Goal: Check status: Check status

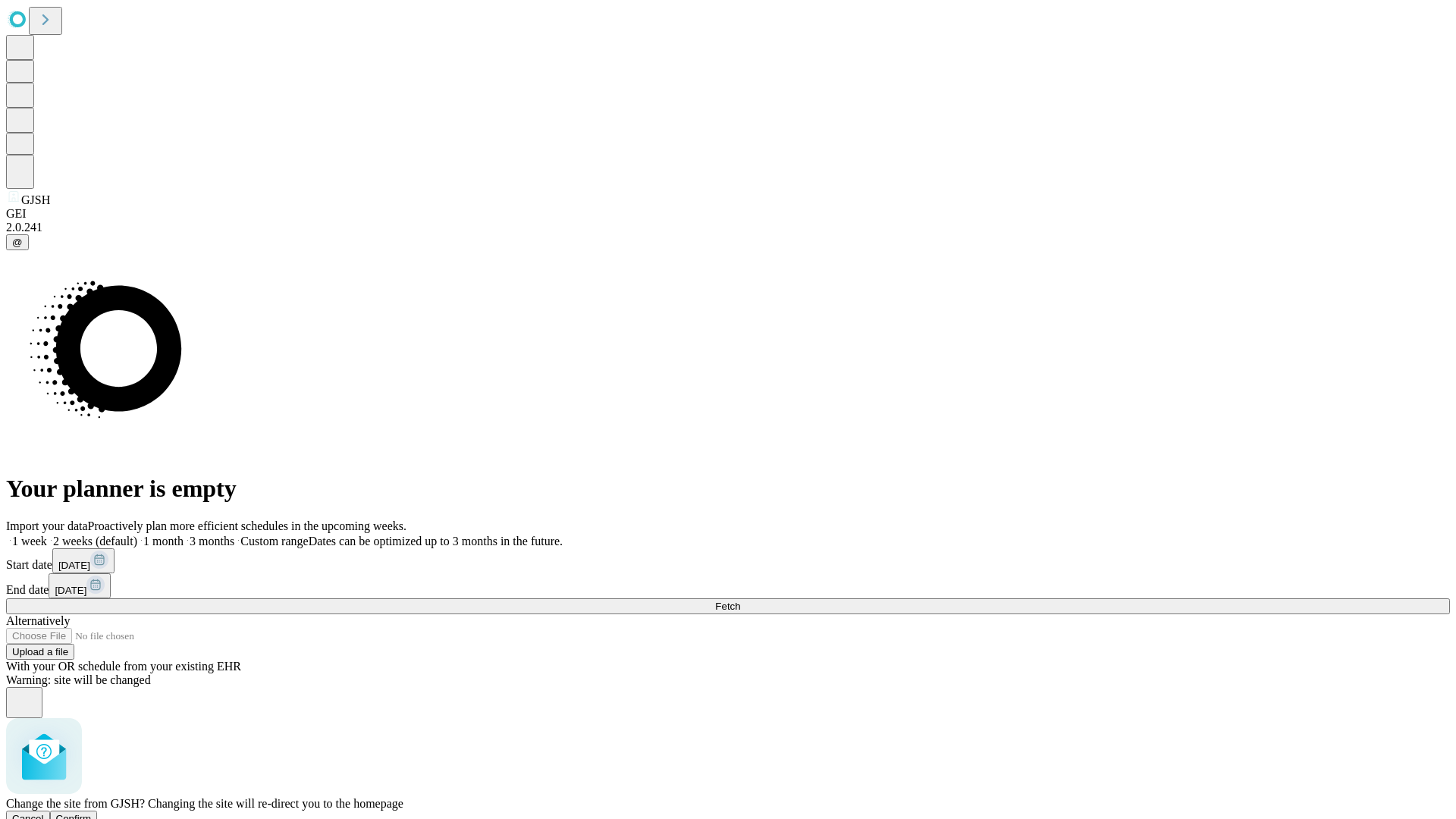
click at [92, 813] on span "Confirm" at bounding box center [74, 818] width 36 height 12
click at [47, 535] on label "1 week" at bounding box center [26, 541] width 41 height 13
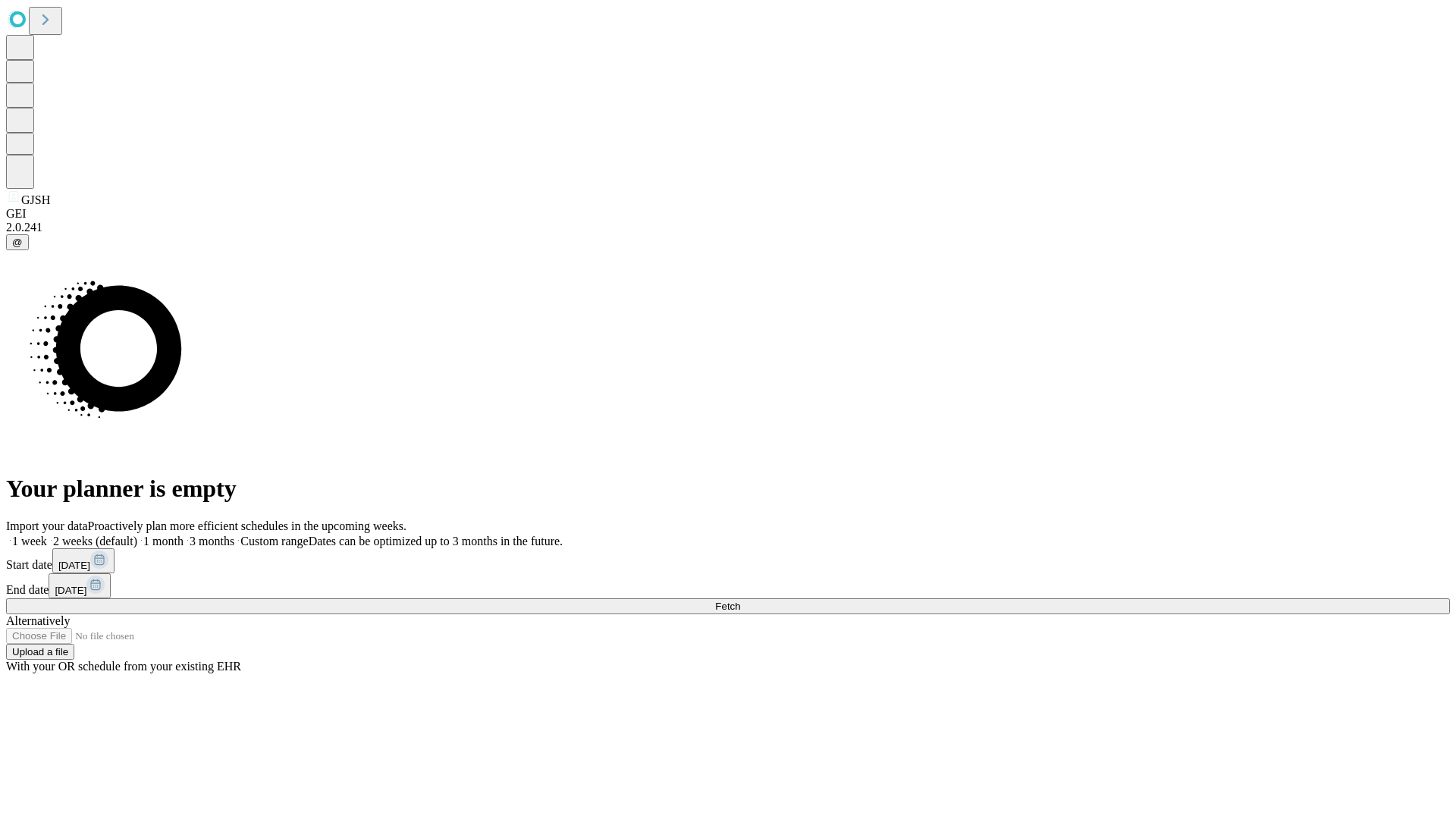
click at [740, 601] on span "Fetch" at bounding box center [728, 606] width 25 height 12
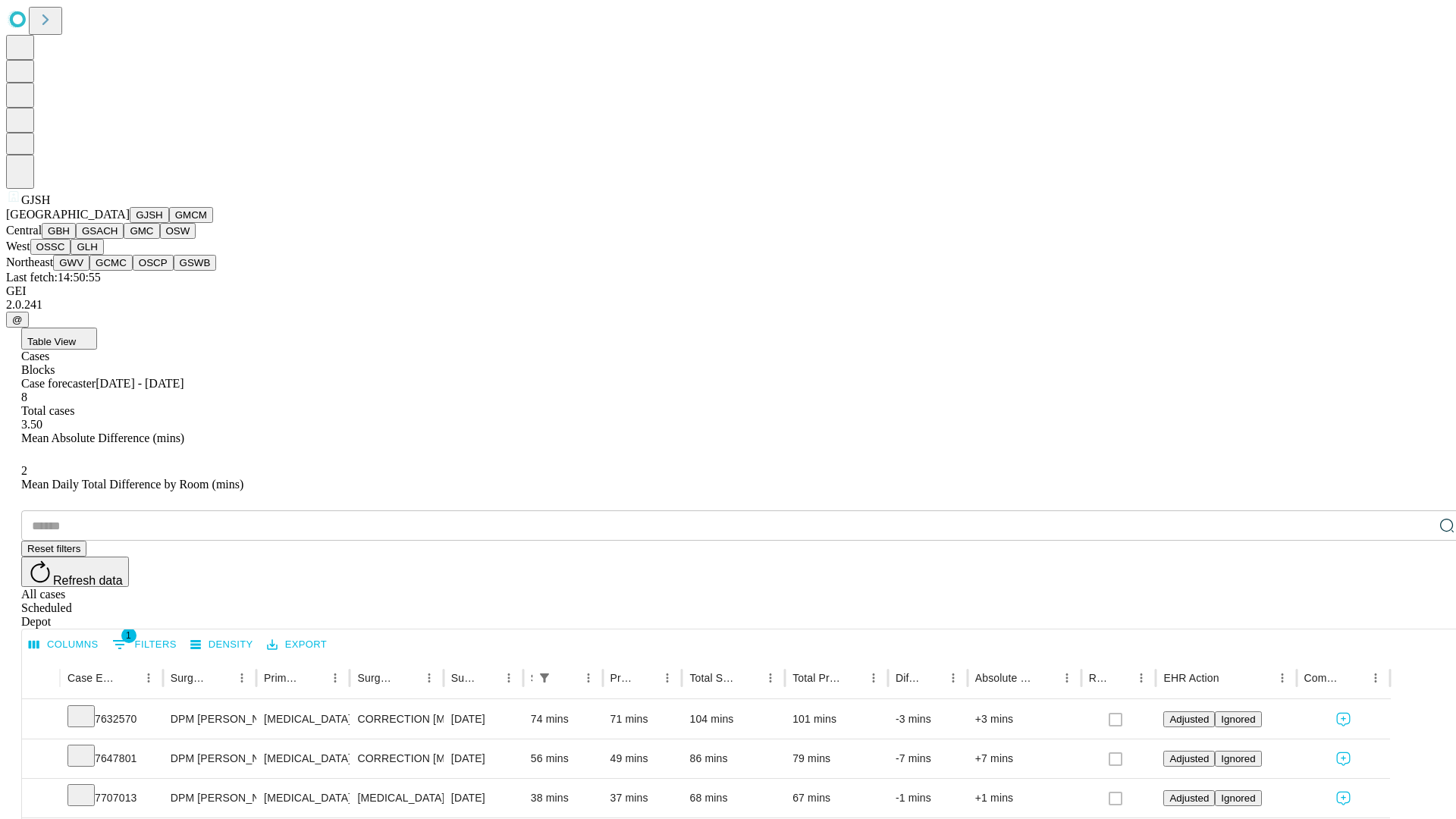
click at [169, 223] on button "GMCM" at bounding box center [191, 214] width 44 height 16
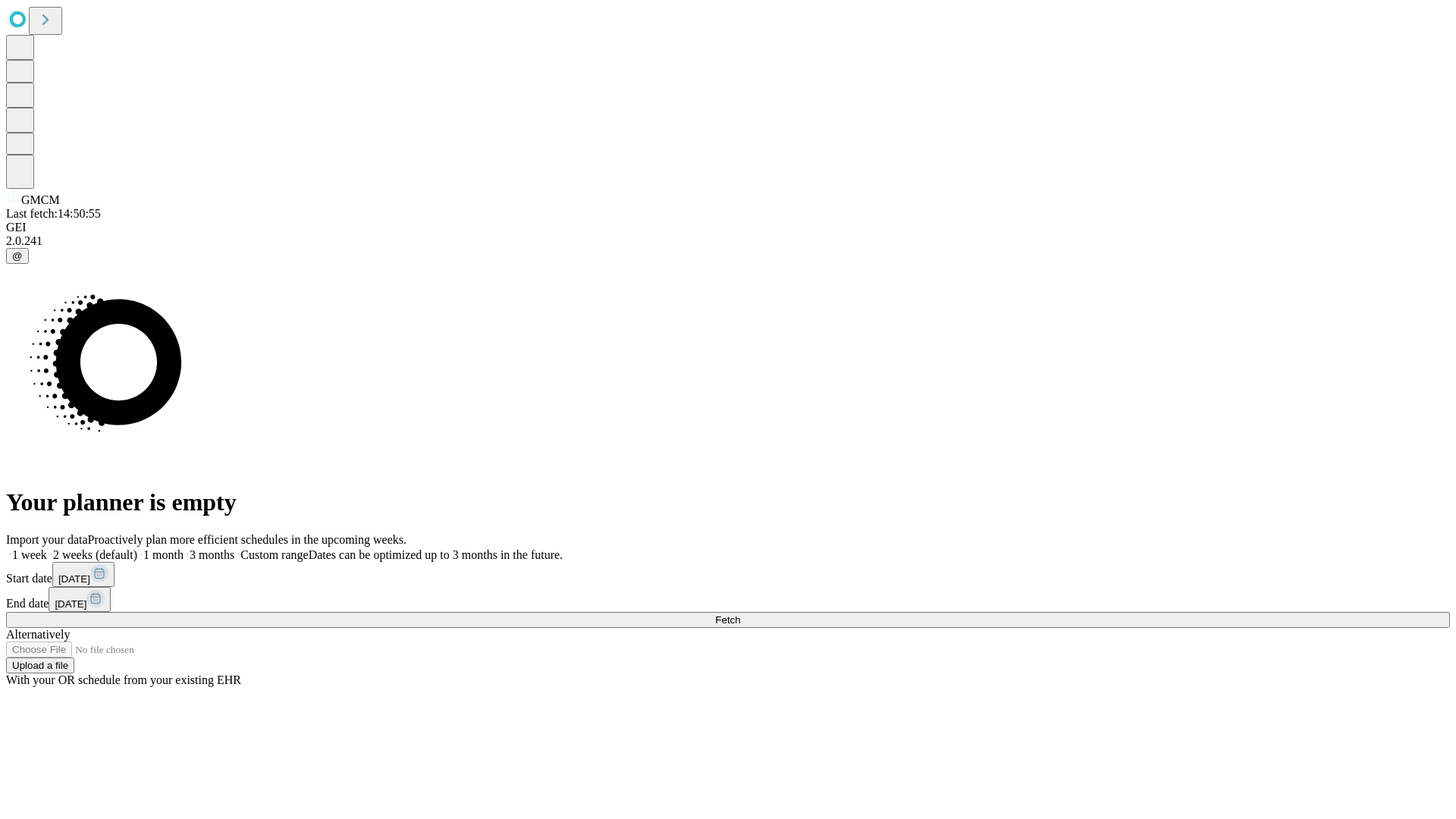
click at [47, 548] on label "1 week" at bounding box center [26, 554] width 41 height 13
click at [740, 614] on span "Fetch" at bounding box center [728, 619] width 25 height 12
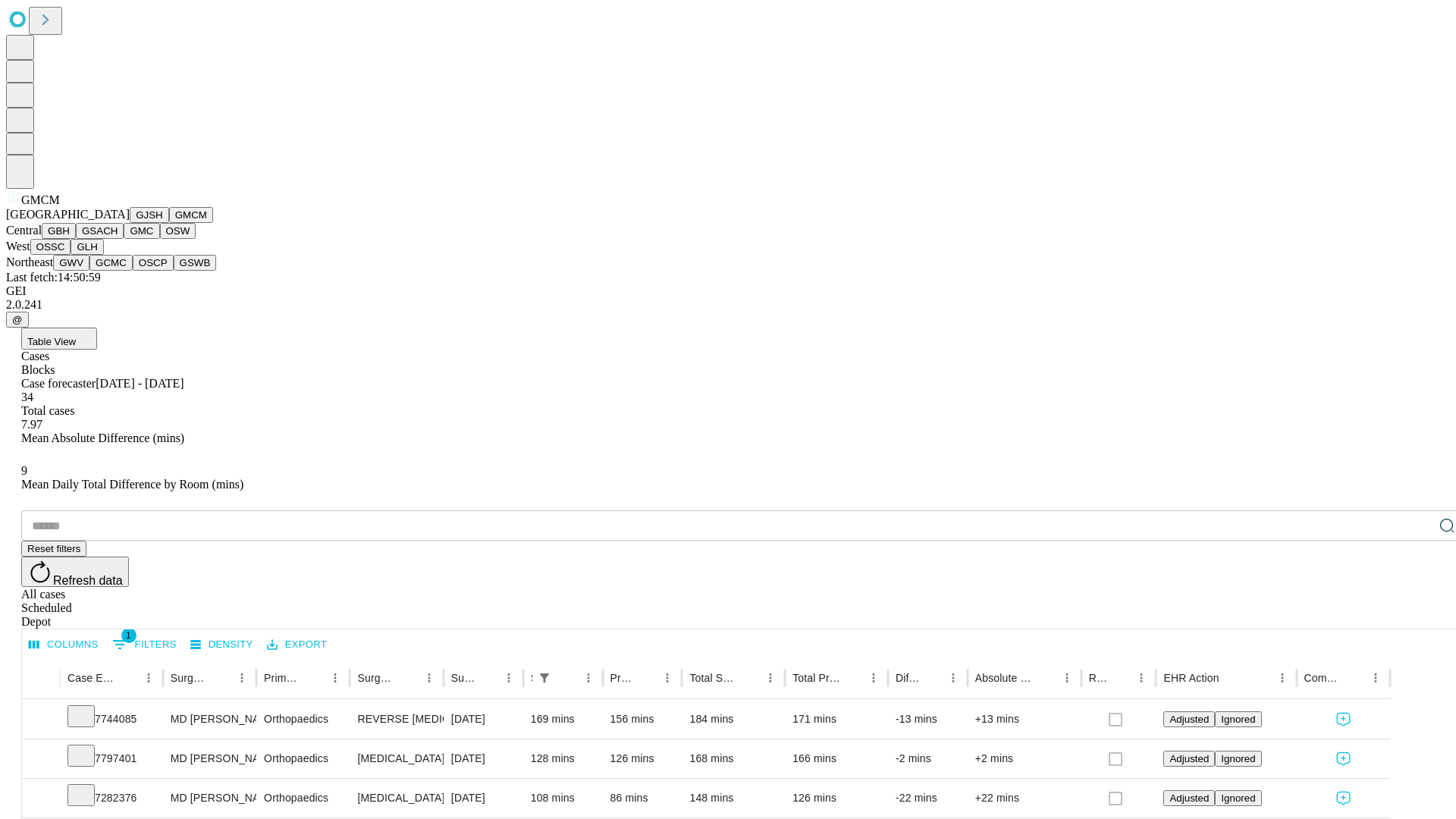
click at [76, 239] on button "GBH" at bounding box center [59, 231] width 34 height 16
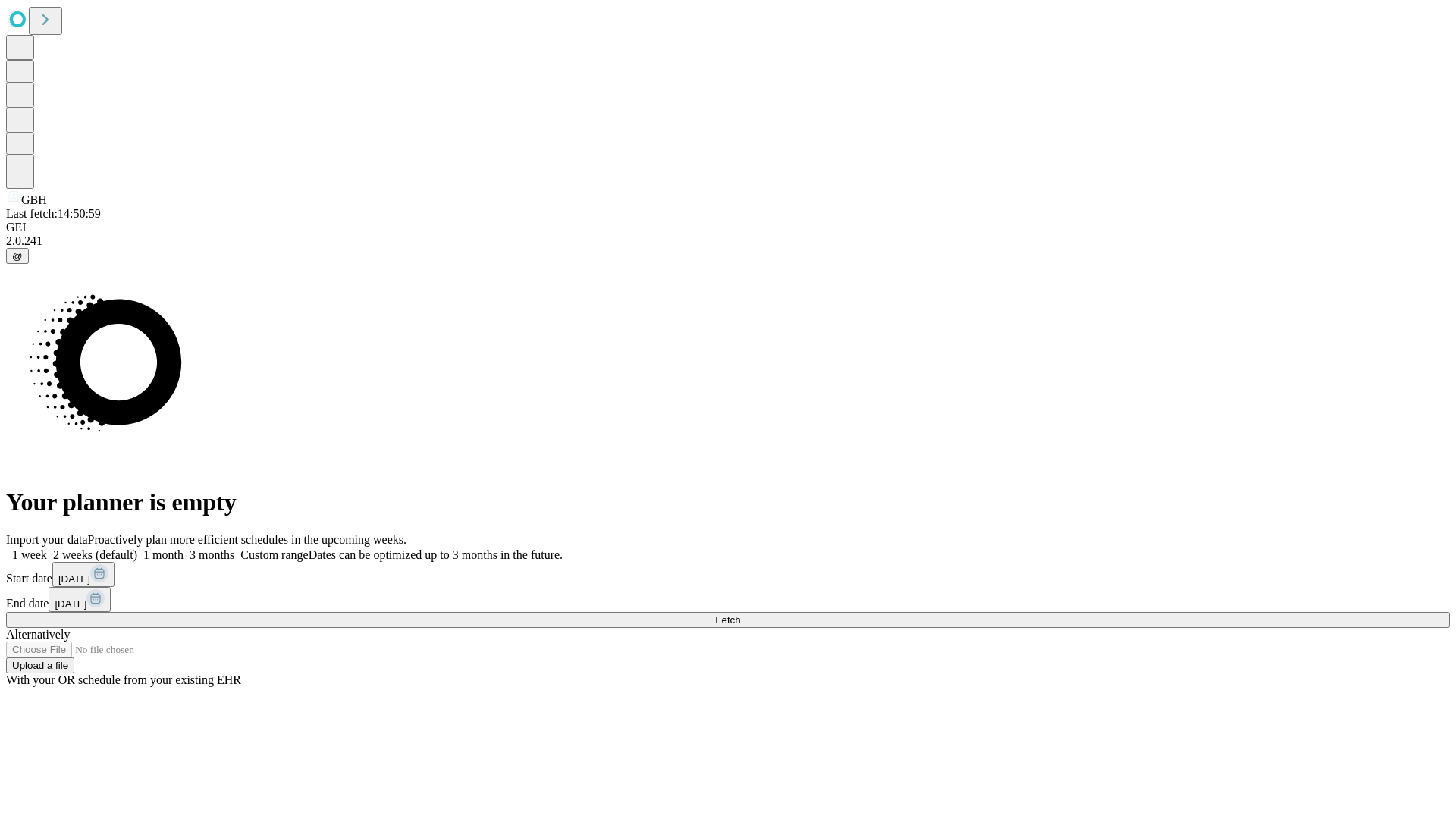
click at [47, 548] on label "1 week" at bounding box center [26, 554] width 41 height 13
click at [740, 614] on span "Fetch" at bounding box center [728, 619] width 25 height 12
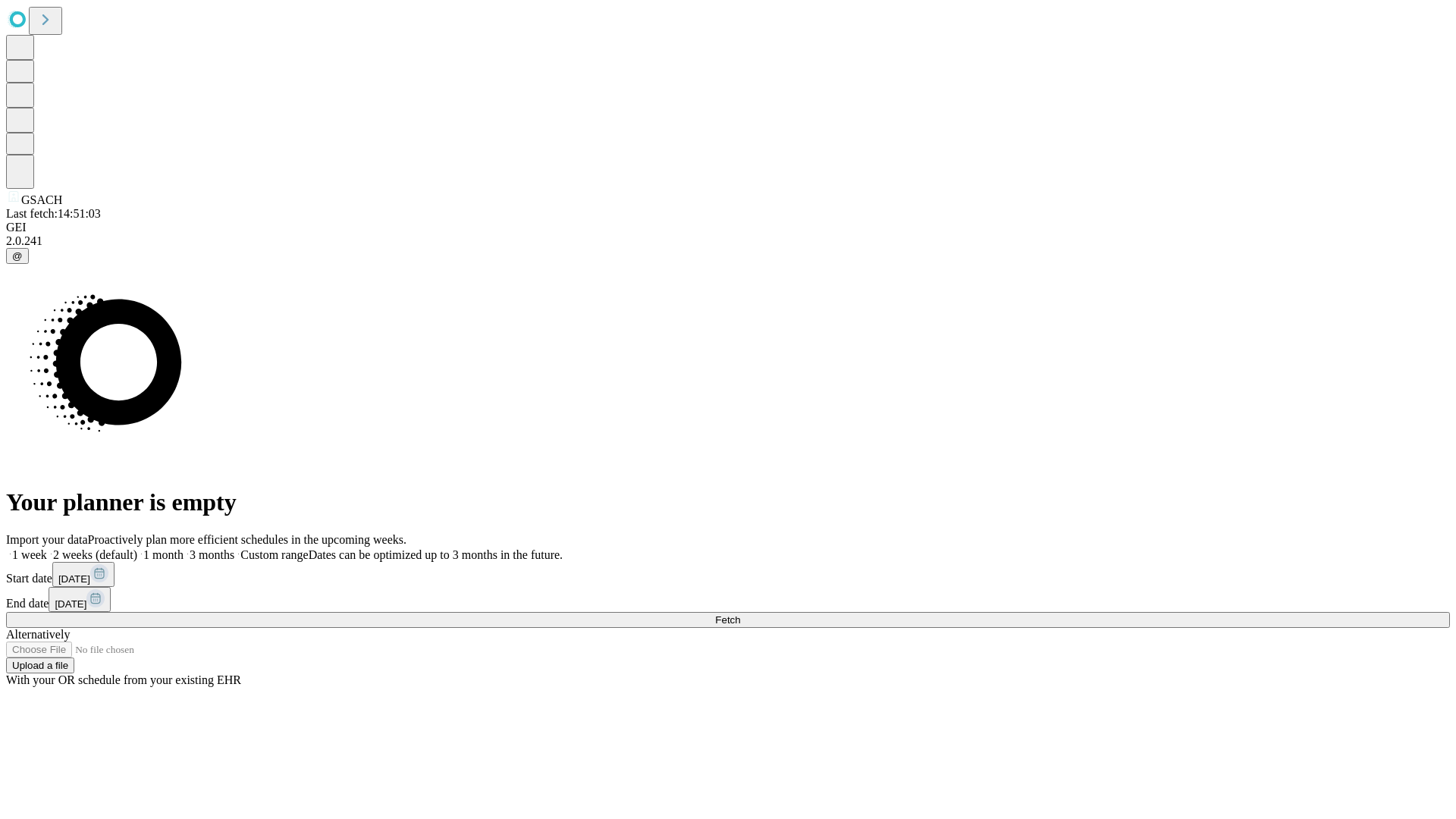
click at [47, 548] on label "1 week" at bounding box center [26, 554] width 41 height 13
click at [740, 614] on span "Fetch" at bounding box center [728, 619] width 25 height 12
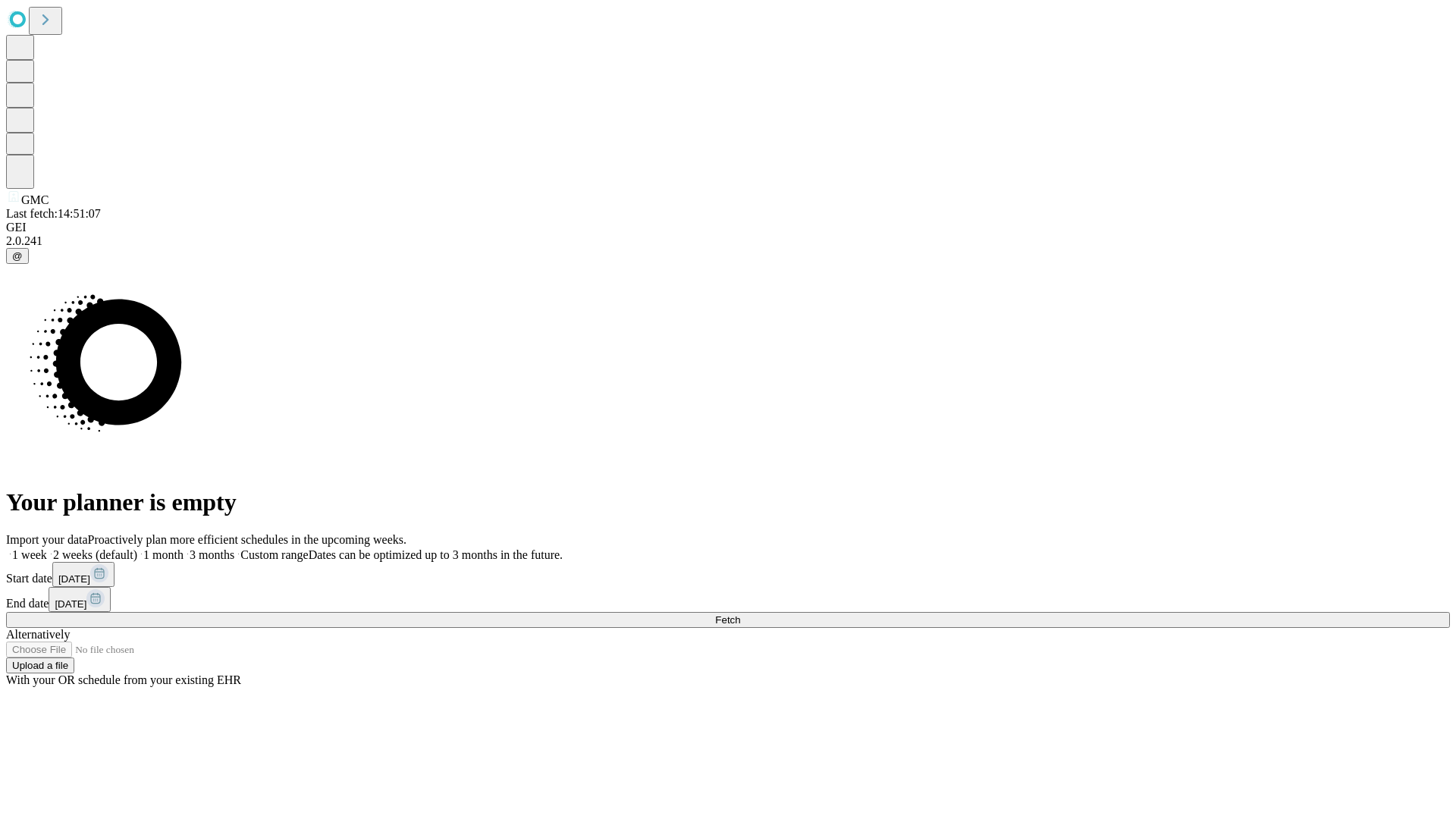
click at [740, 614] on span "Fetch" at bounding box center [728, 619] width 25 height 12
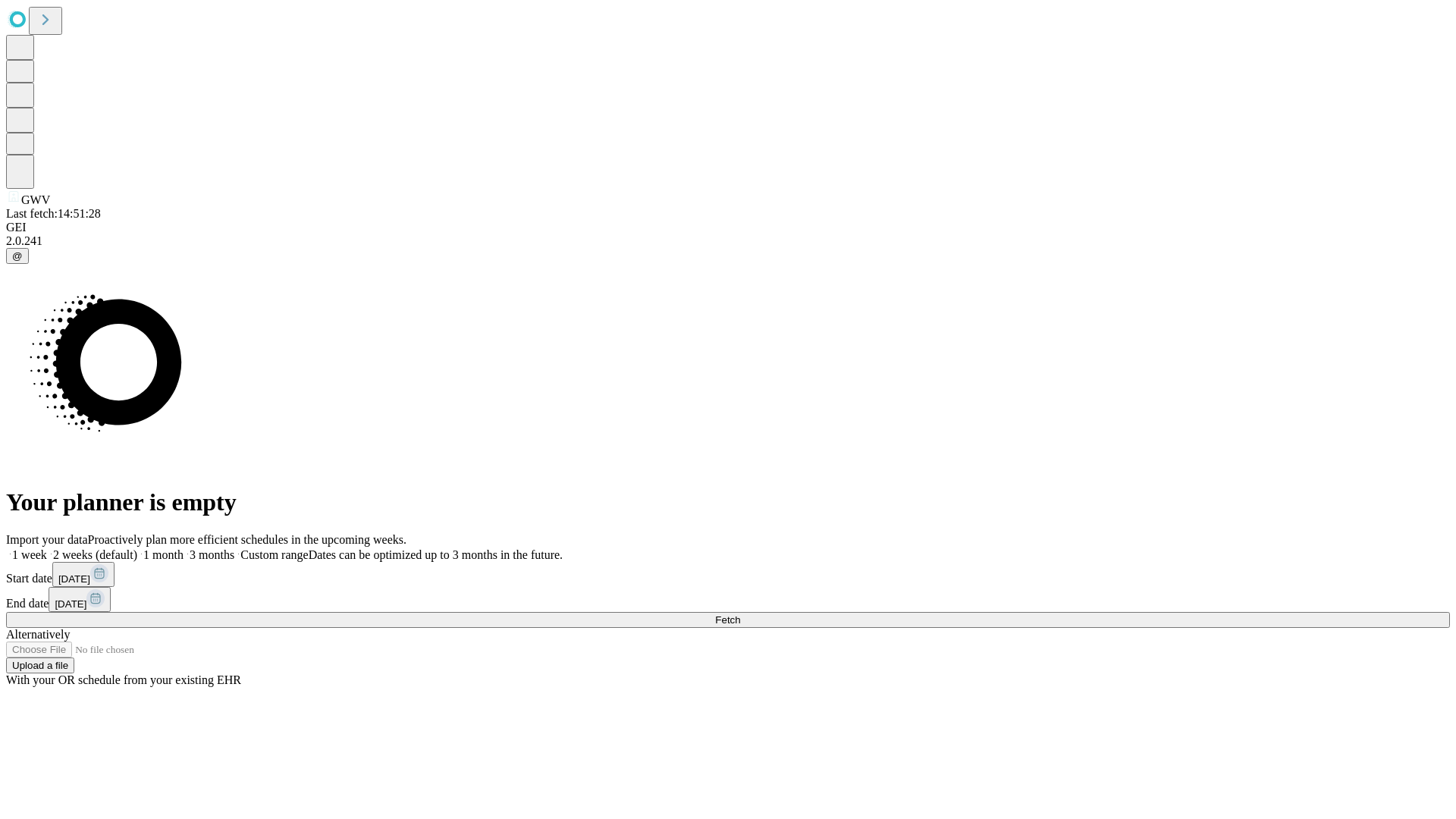
click at [47, 548] on label "1 week" at bounding box center [26, 554] width 41 height 13
click at [740, 614] on span "Fetch" at bounding box center [728, 619] width 25 height 12
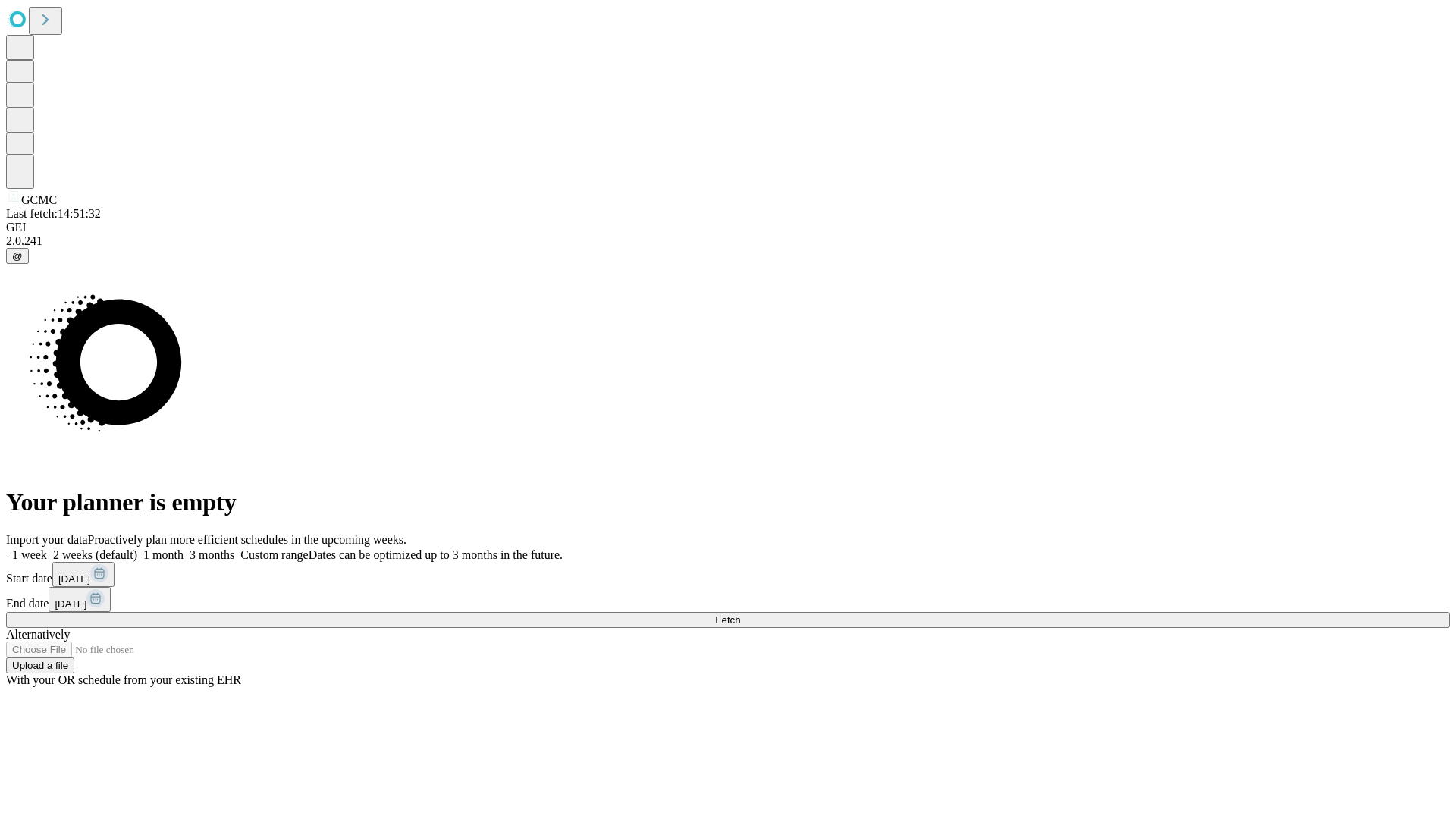
click at [47, 548] on label "1 week" at bounding box center [26, 554] width 41 height 13
click at [740, 614] on span "Fetch" at bounding box center [728, 619] width 25 height 12
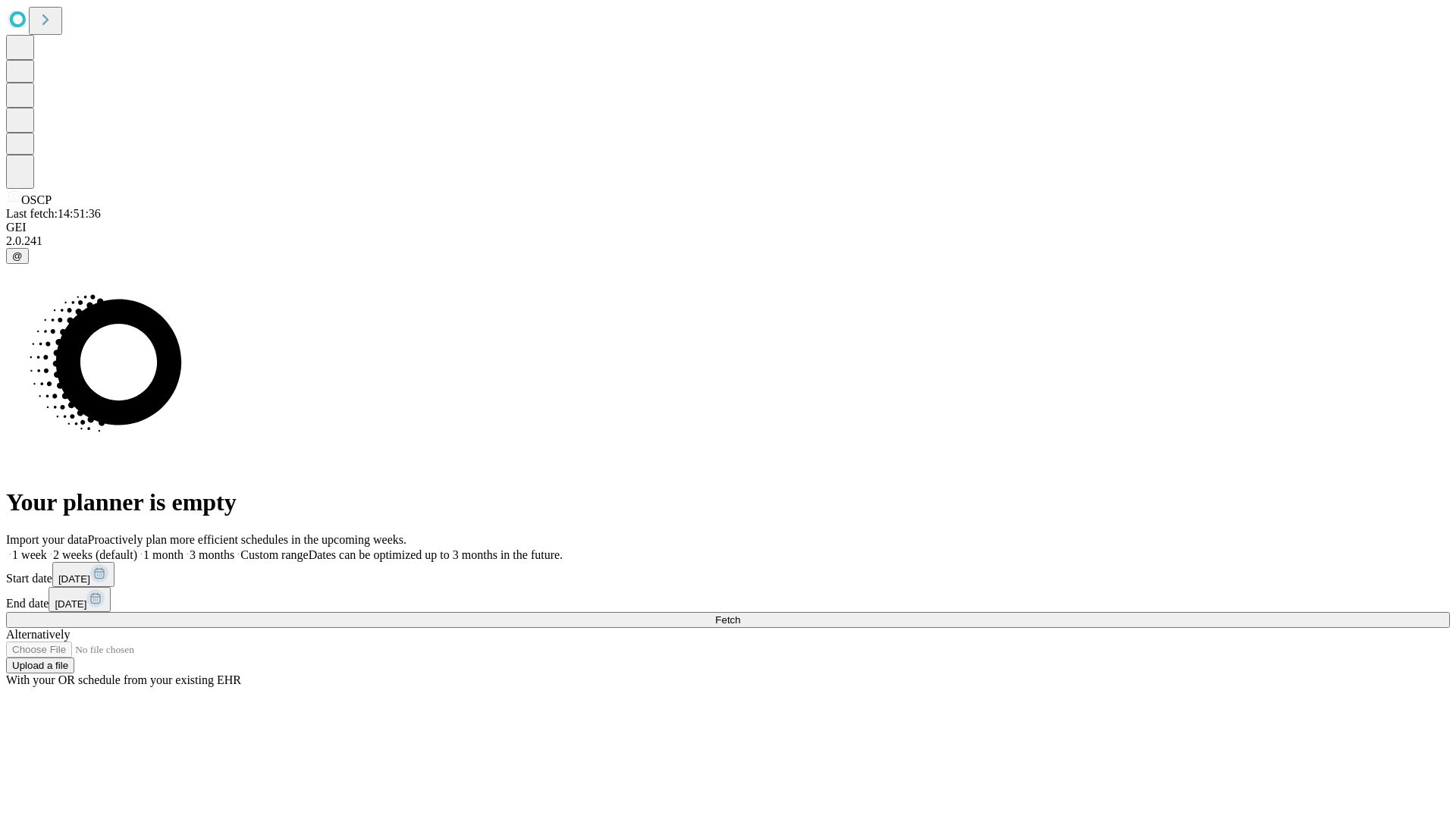
click at [47, 548] on label "1 week" at bounding box center [26, 554] width 41 height 13
click at [740, 614] on span "Fetch" at bounding box center [728, 619] width 25 height 12
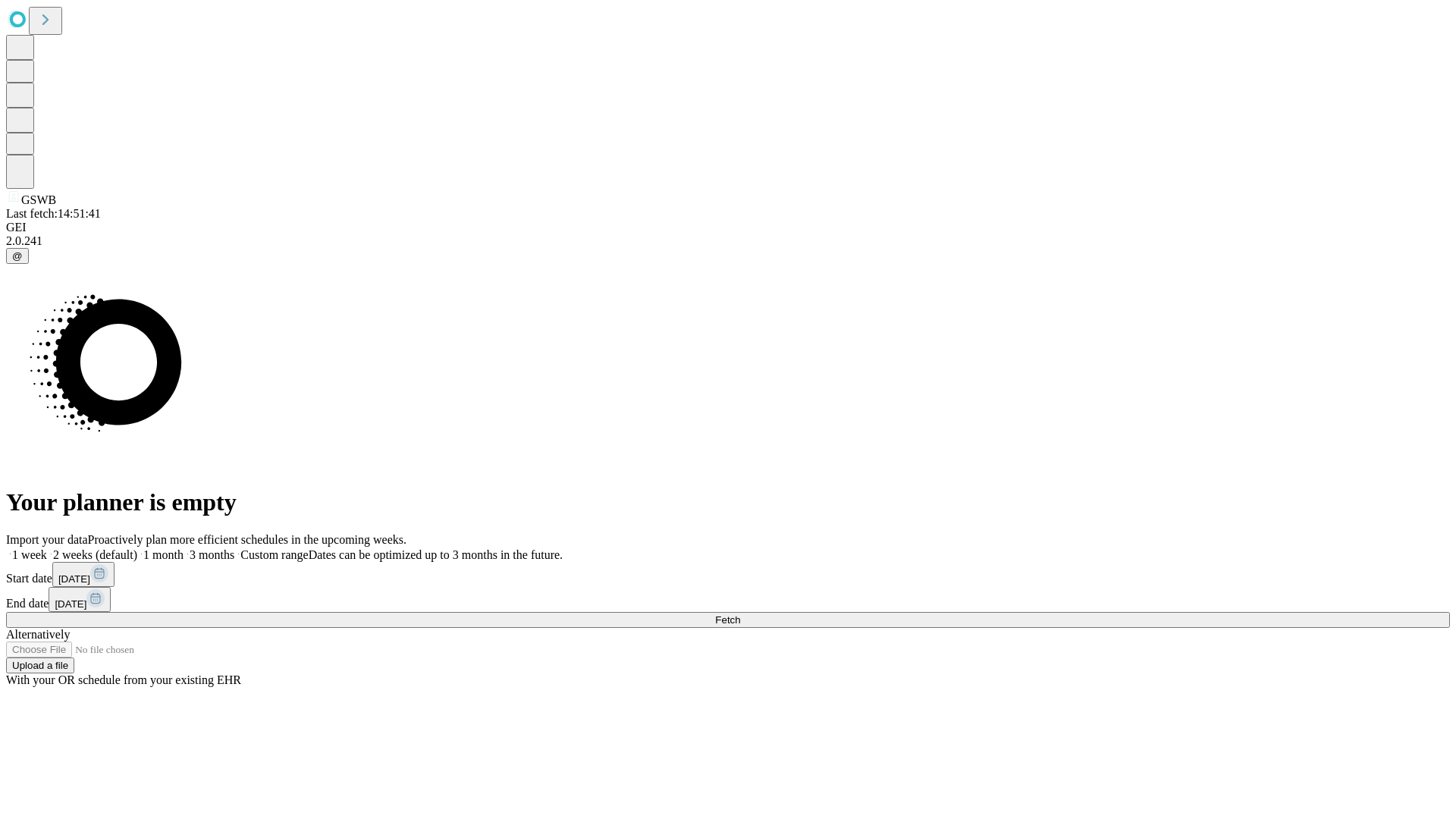
click at [47, 548] on label "1 week" at bounding box center [26, 554] width 41 height 13
click at [740, 614] on span "Fetch" at bounding box center [728, 619] width 25 height 12
